Goal: Task Accomplishment & Management: Manage account settings

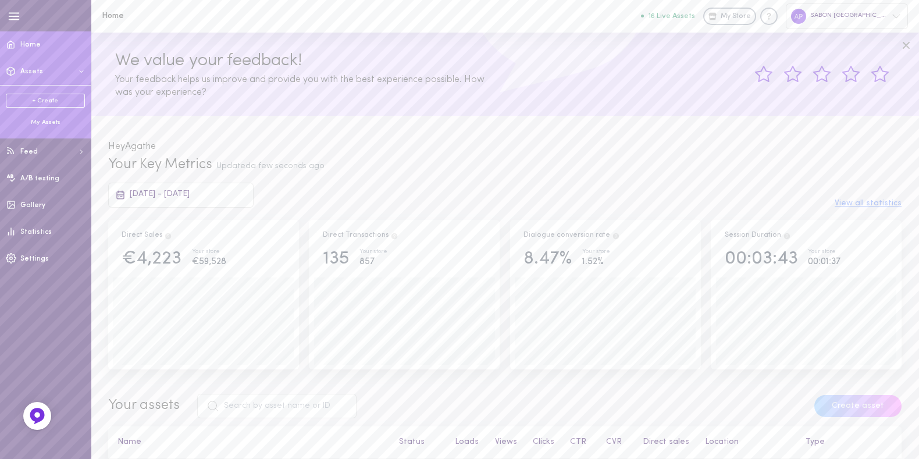
click at [41, 122] on div "My Assets" at bounding box center [45, 122] width 79 height 9
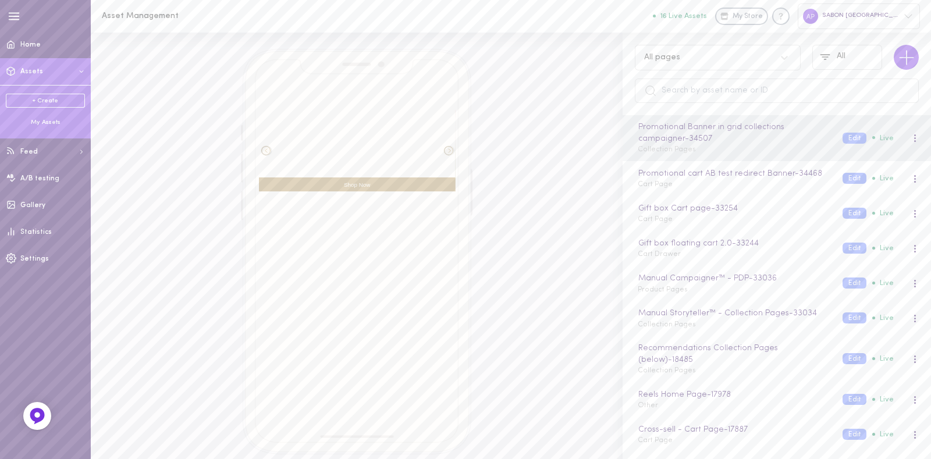
click at [687, 41] on div "All pages All" at bounding box center [777, 74] width 308 height 83
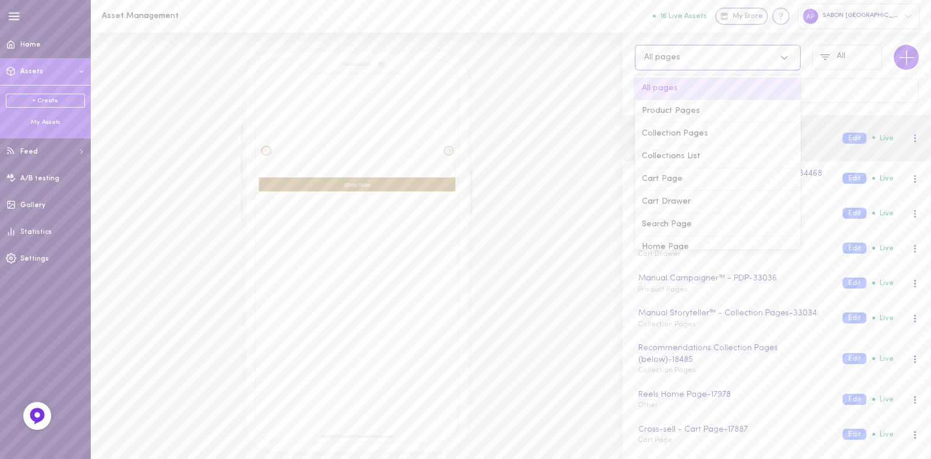
click at [686, 61] on div "All pages" at bounding box center [706, 57] width 136 height 11
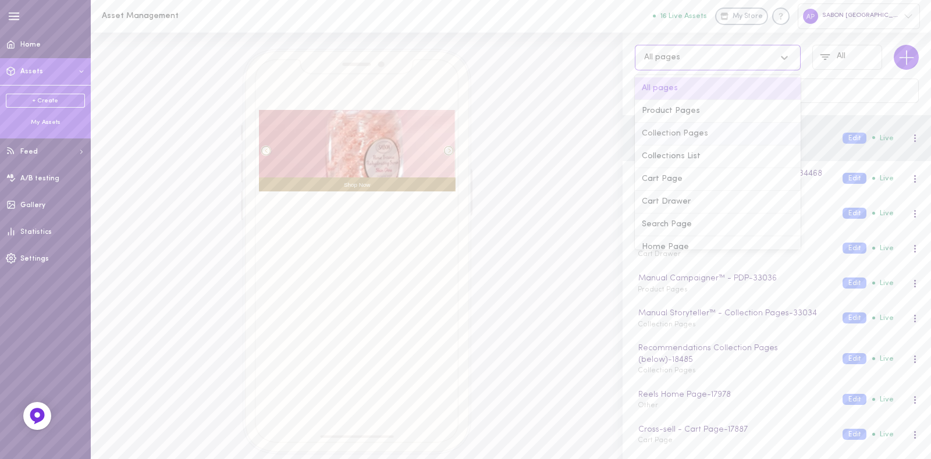
click at [687, 134] on div "Collection Pages" at bounding box center [718, 134] width 166 height 23
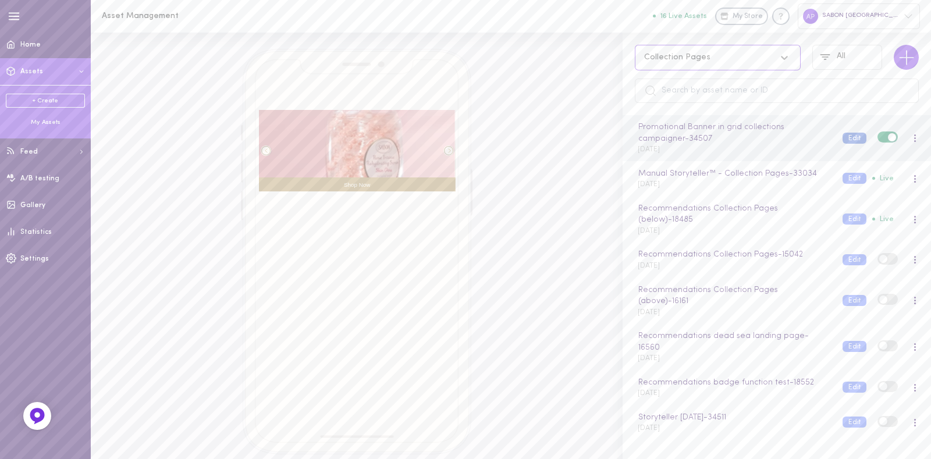
click at [844, 139] on button "Edit" at bounding box center [855, 138] width 24 height 11
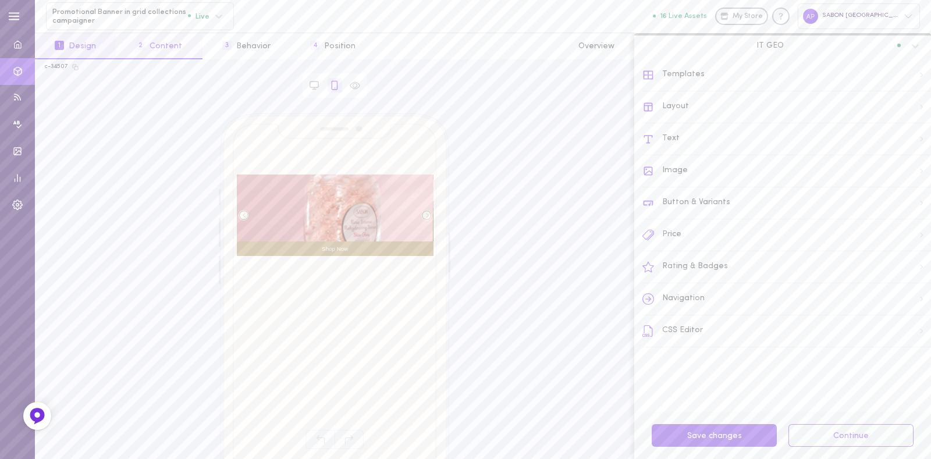
click at [137, 54] on button "2 Content" at bounding box center [159, 46] width 86 height 26
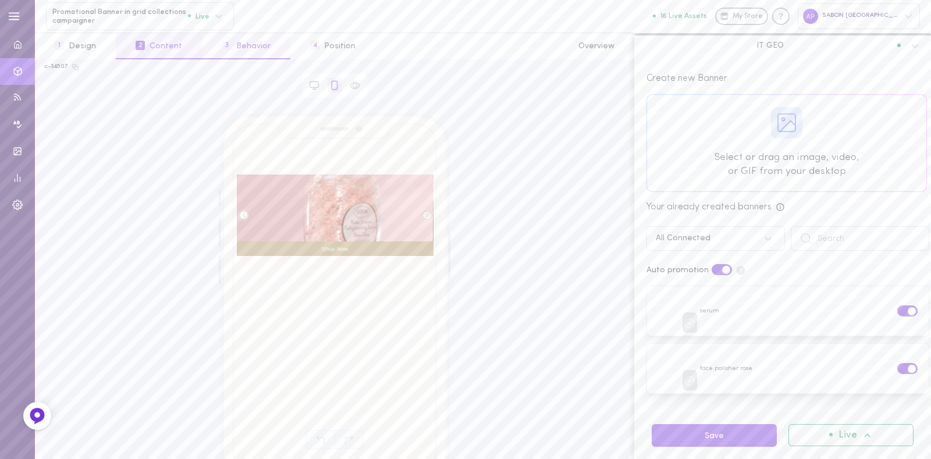
click at [261, 47] on button "3 Behavior" at bounding box center [247, 46] width 88 height 26
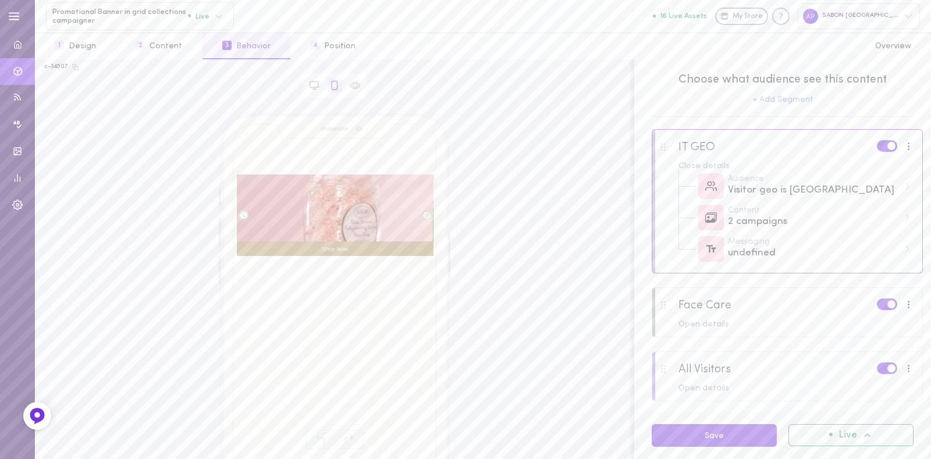
click at [790, 371] on div at bounding box center [787, 383] width 270 height 63
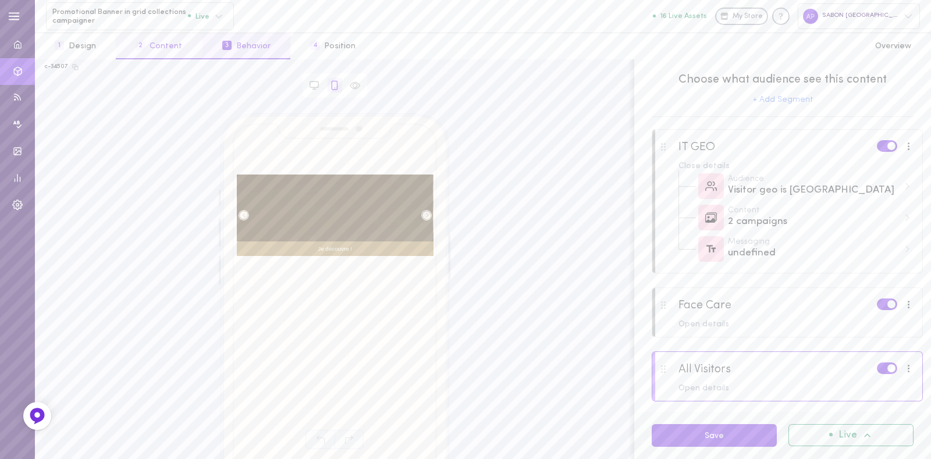
click at [160, 44] on button "2 Content" at bounding box center [159, 46] width 86 height 26
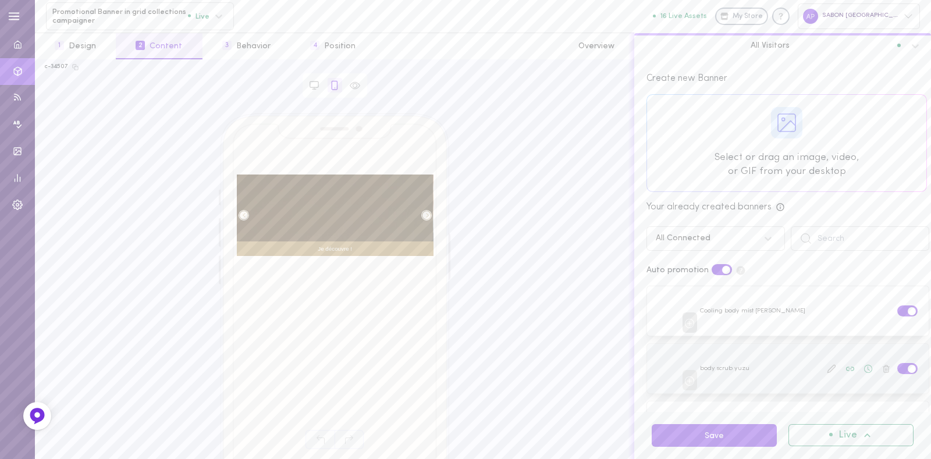
scroll to position [154, 0]
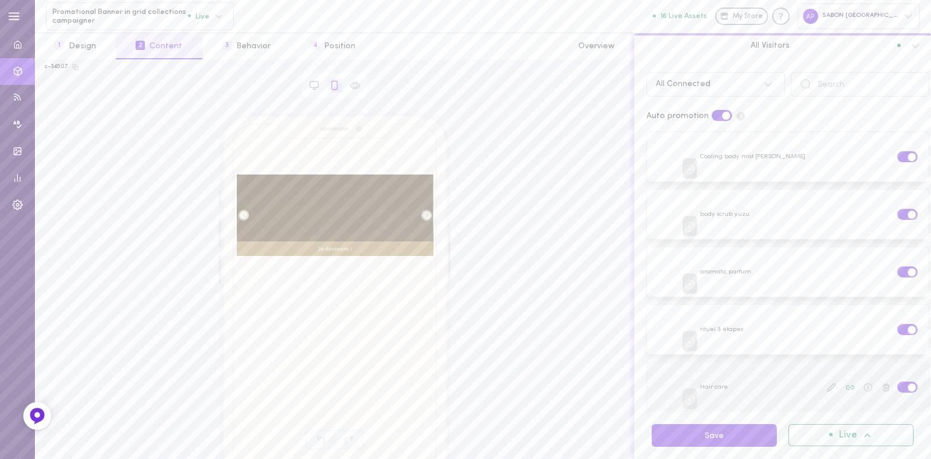
click at [908, 383] on span at bounding box center [912, 387] width 8 height 8
click at [0, 0] on input "checkbox" at bounding box center [0, 0] width 0 height 0
click at [716, 441] on button "Save" at bounding box center [714, 435] width 125 height 23
click at [827, 385] on icon at bounding box center [831, 387] width 9 height 9
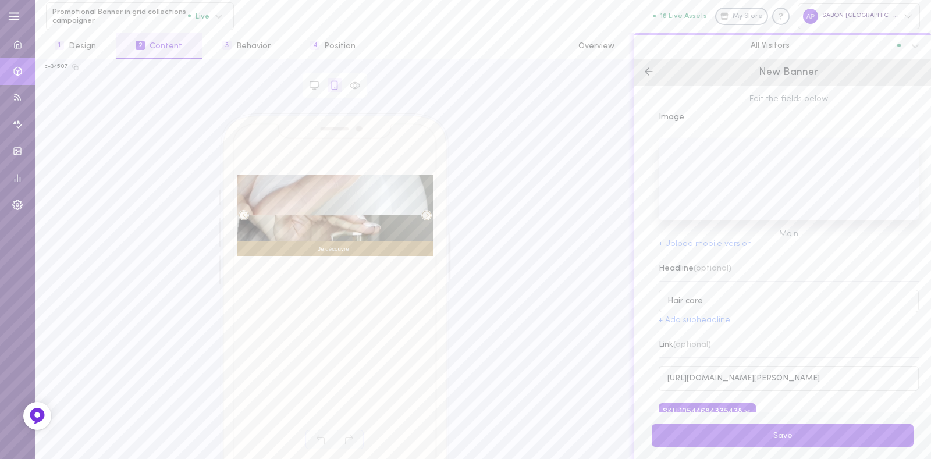
scroll to position [0, 0]
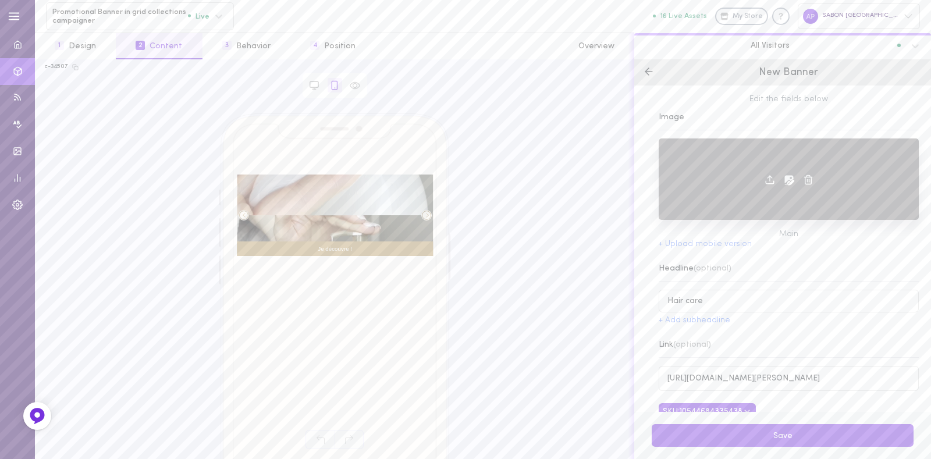
click at [783, 183] on icon at bounding box center [789, 180] width 12 height 12
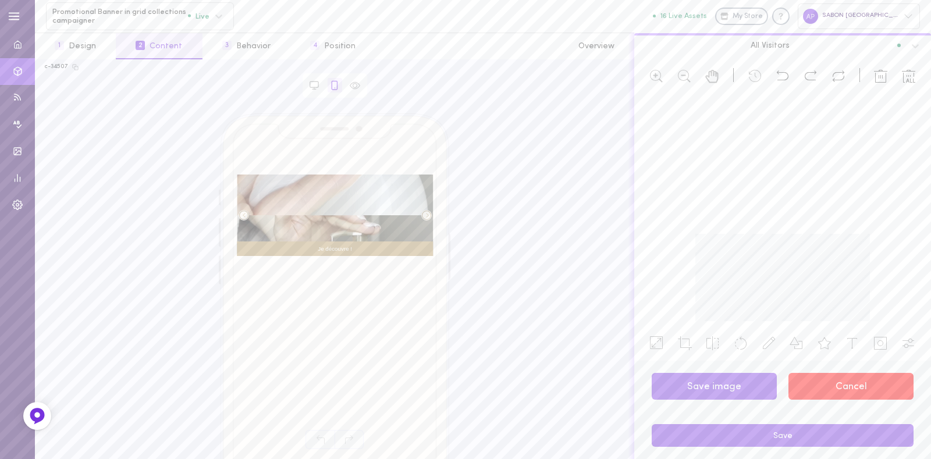
click at [838, 383] on button "Cancel" at bounding box center [851, 386] width 125 height 27
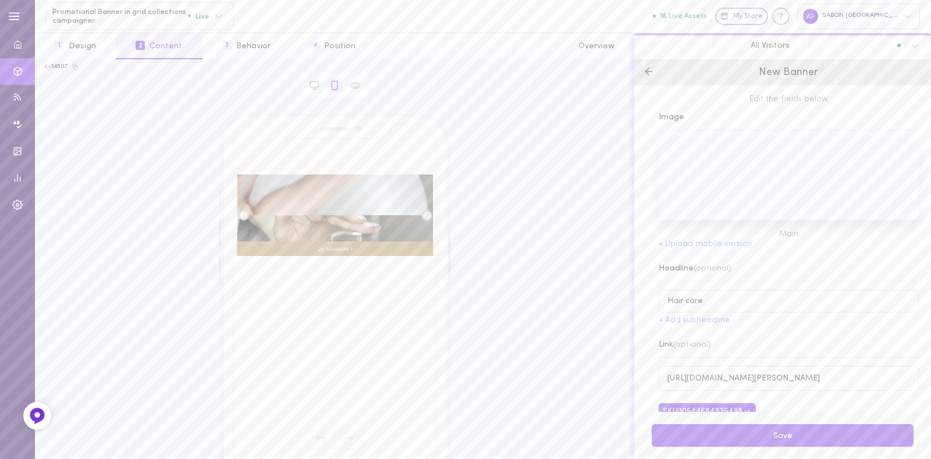
scroll to position [17, 0]
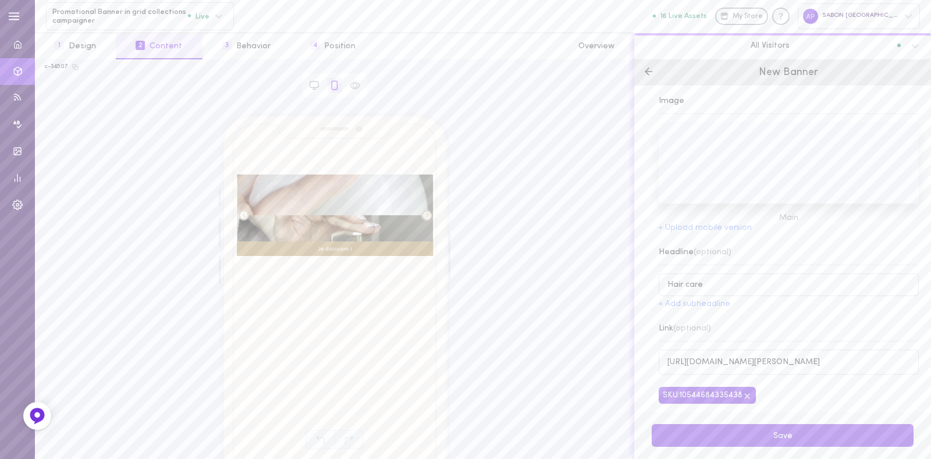
click at [652, 74] on icon at bounding box center [649, 72] width 12 height 12
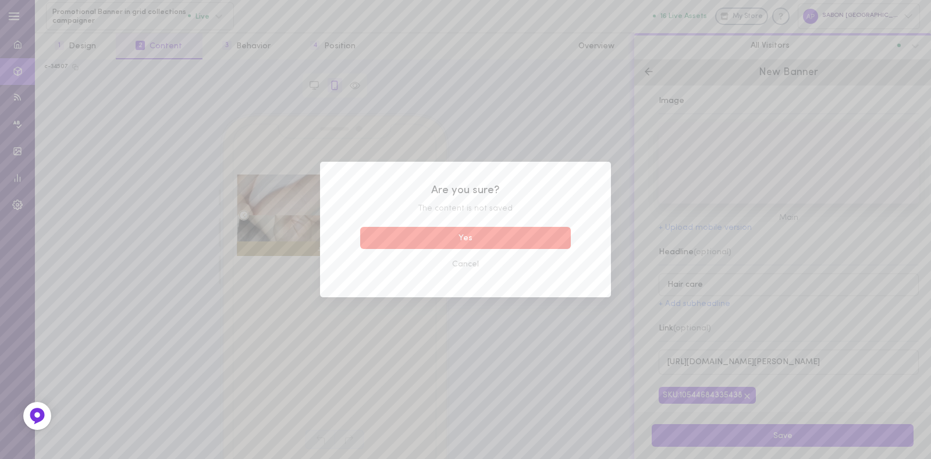
click at [486, 240] on button "Yes" at bounding box center [465, 238] width 211 height 23
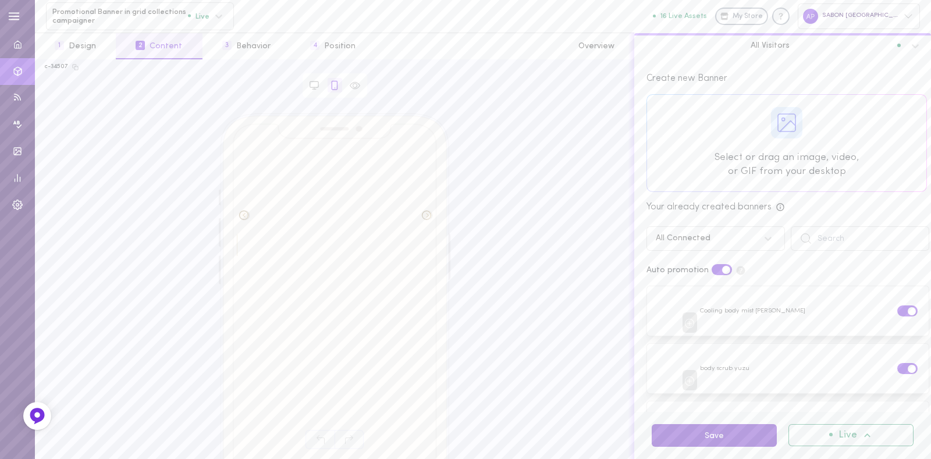
click at [741, 442] on button "Save" at bounding box center [714, 435] width 125 height 23
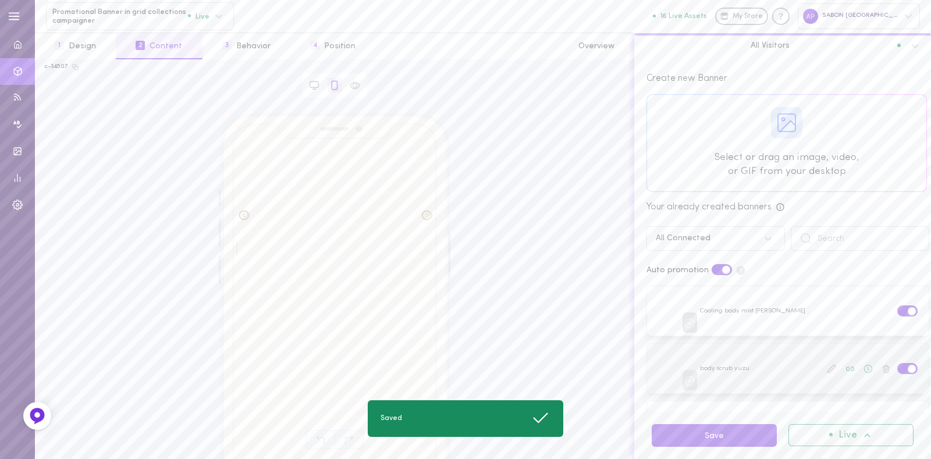
scroll to position [97, 0]
